Goal: Obtain resource: Download file/media

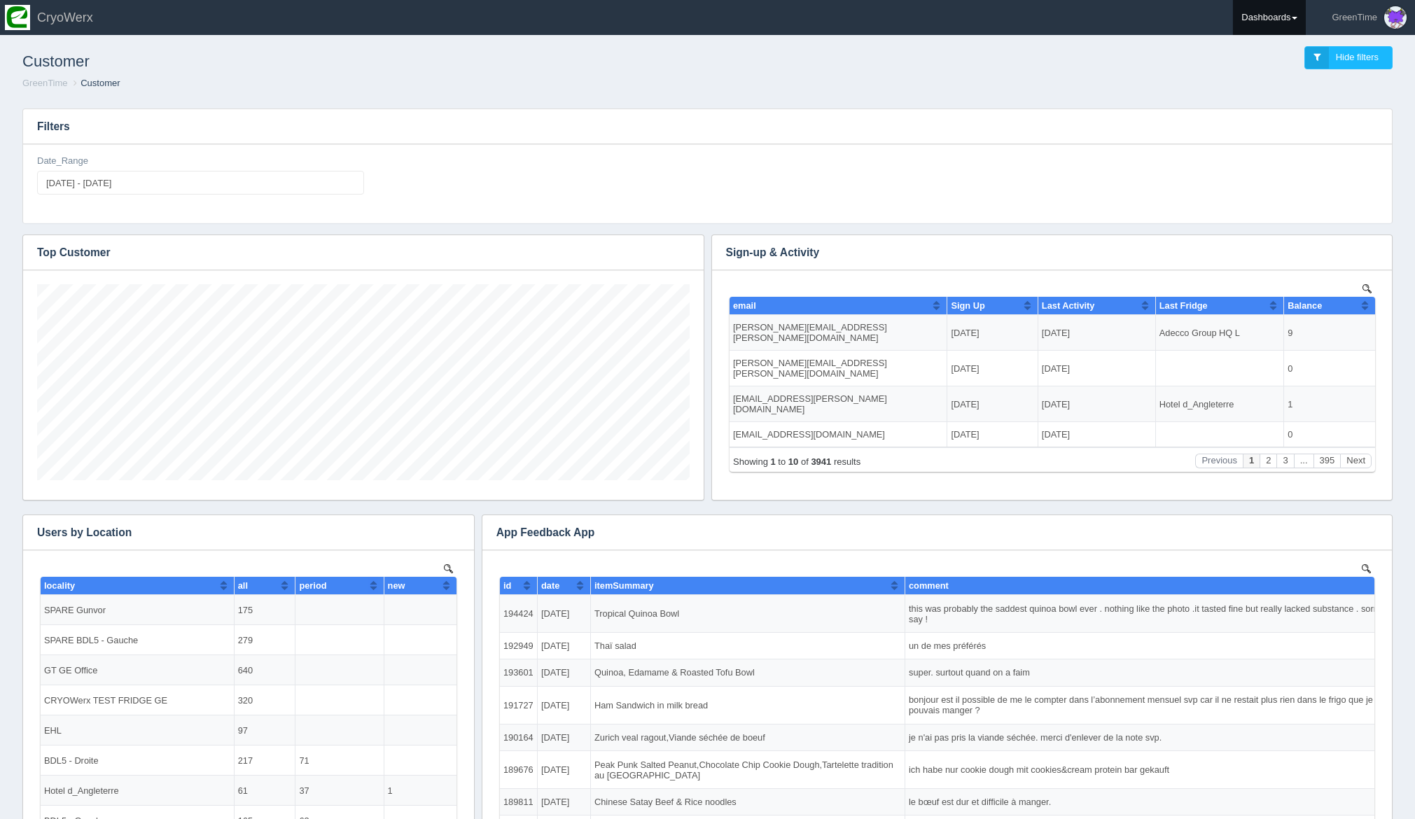
click at [1269, 19] on link "Dashboards" at bounding box center [1269, 17] width 73 height 35
click at [1258, 95] on link "GreenTime" at bounding box center [1327, 102] width 189 height 27
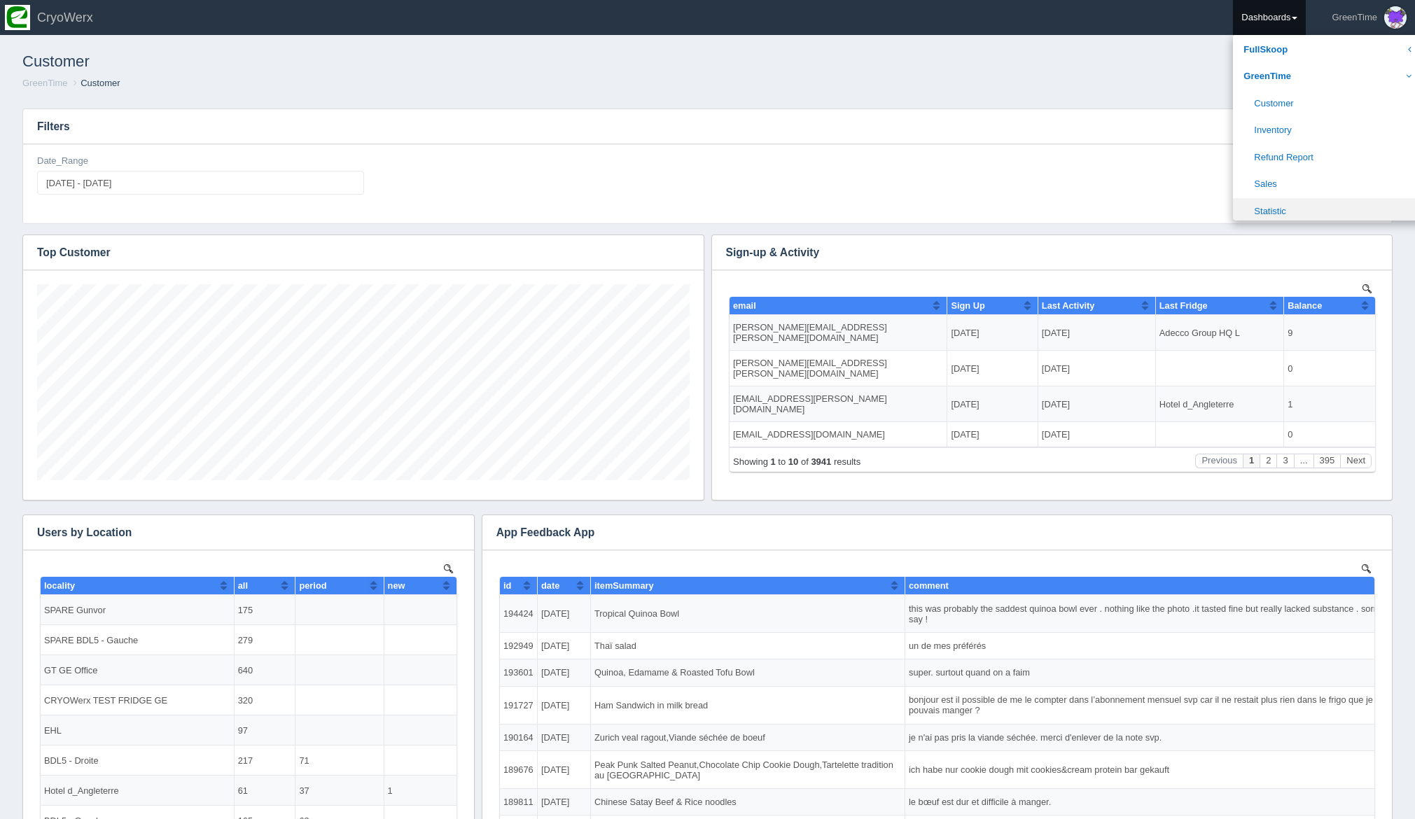
scroll to position [27, 0]
click at [1282, 186] on link "Sales" at bounding box center [1327, 183] width 189 height 27
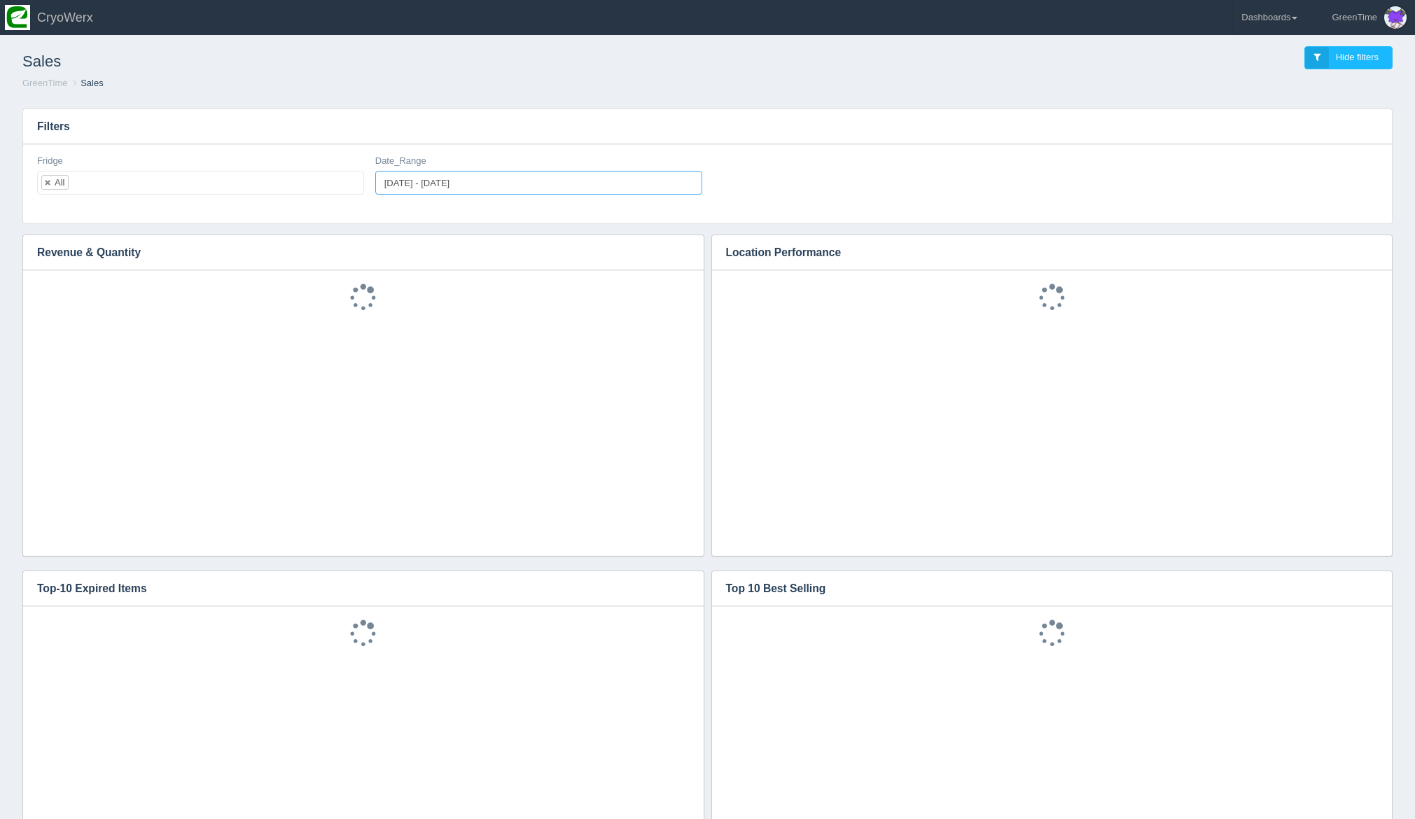
type input "[DATE]"
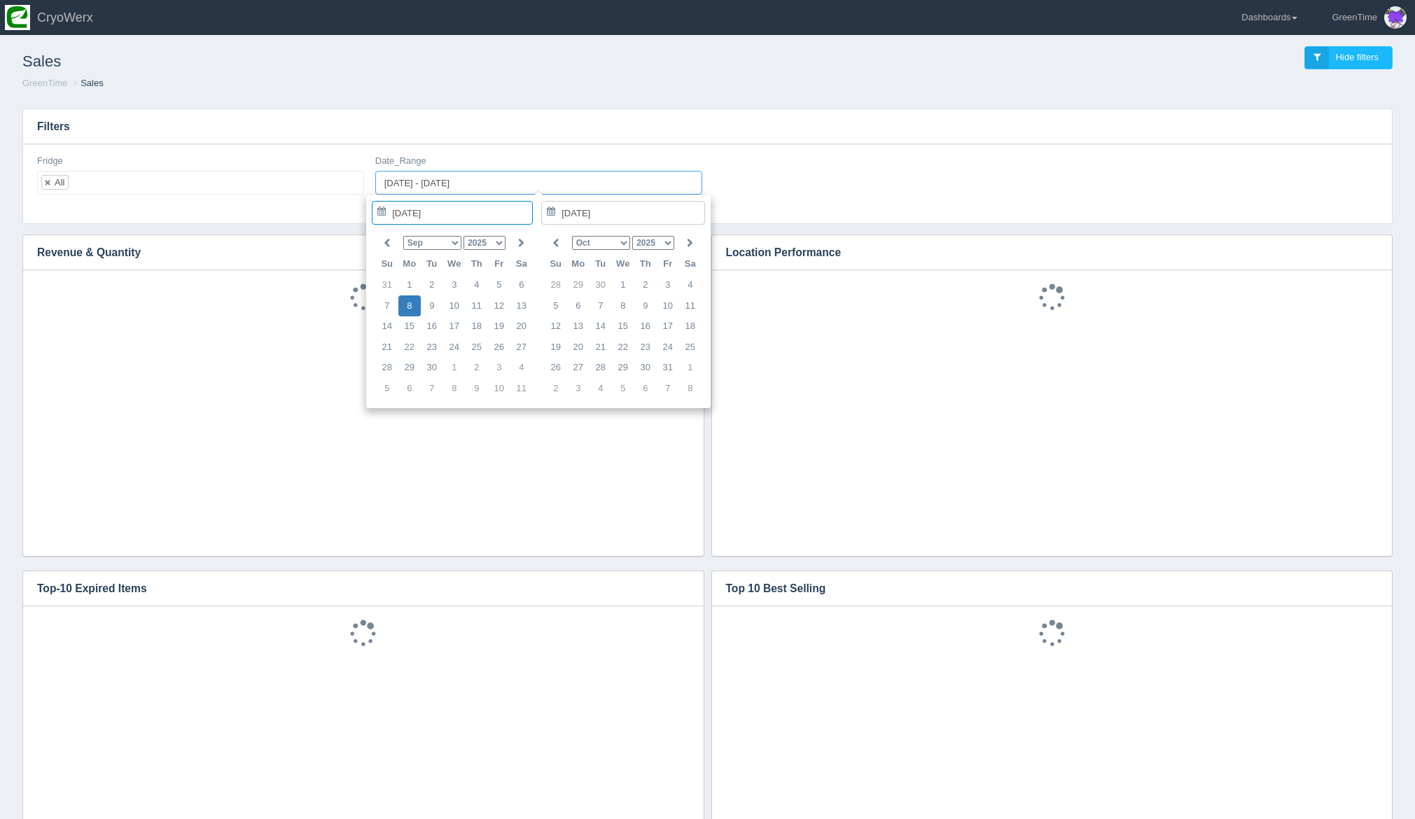
click at [411, 186] on input "[DATE] - [DATE]" at bounding box center [538, 183] width 327 height 24
type input "[DATE]"
type input "[DATE] - [DATE]"
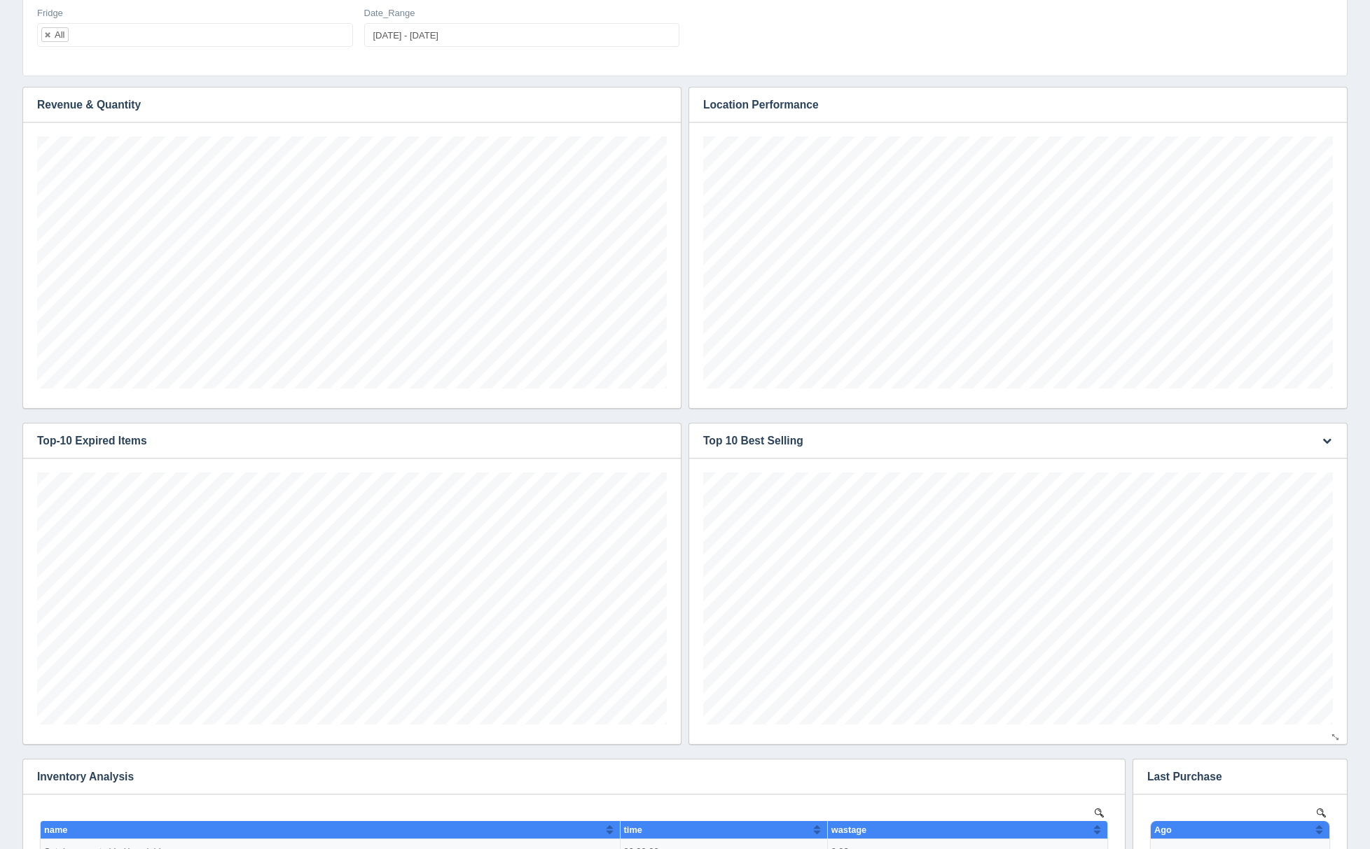
scroll to position [461, 0]
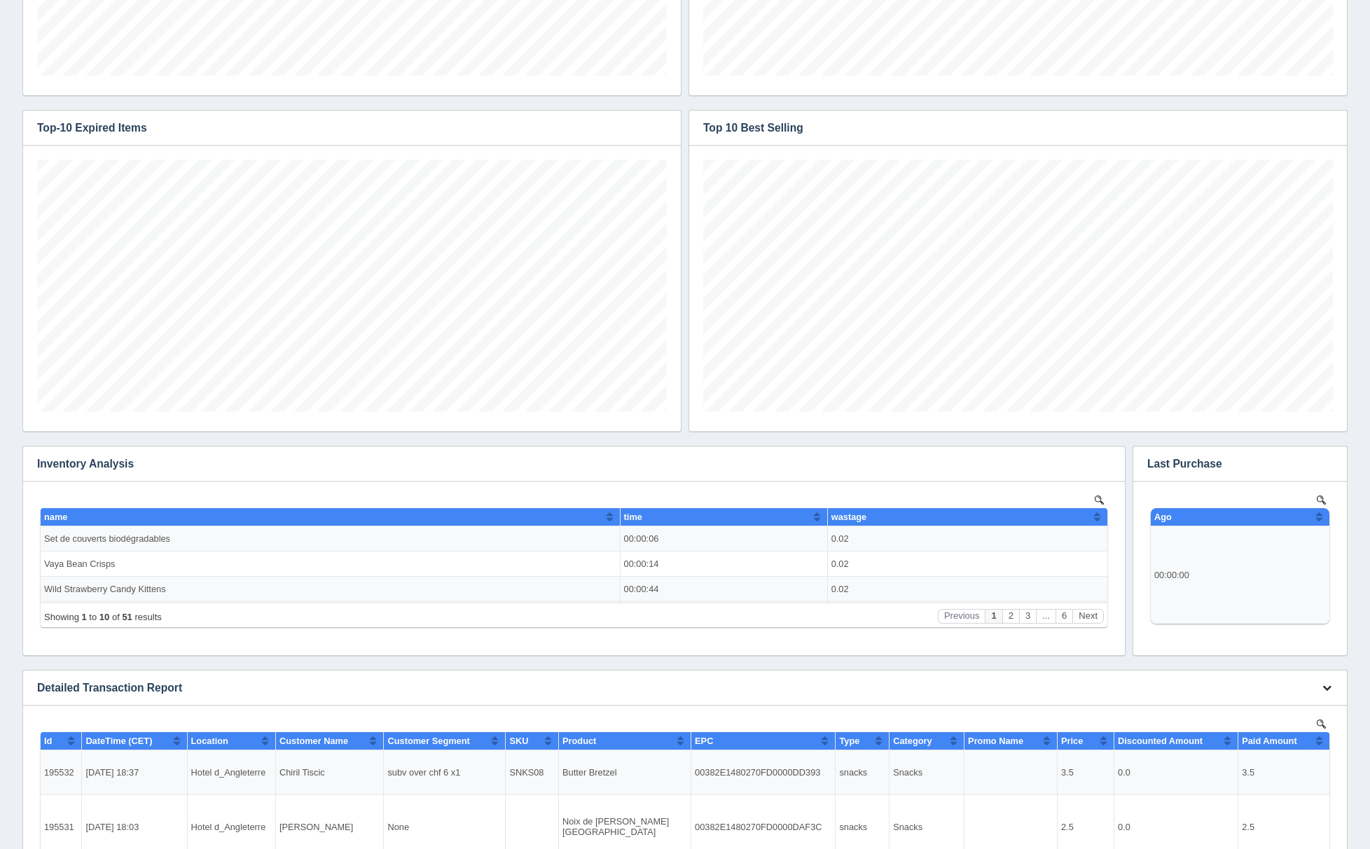
click at [1325, 684] on icon "button" at bounding box center [1326, 687] width 9 height 9
click at [1264, 707] on link "Download CSV" at bounding box center [1280, 709] width 112 height 20
